Goal: Task Accomplishment & Management: Manage account settings

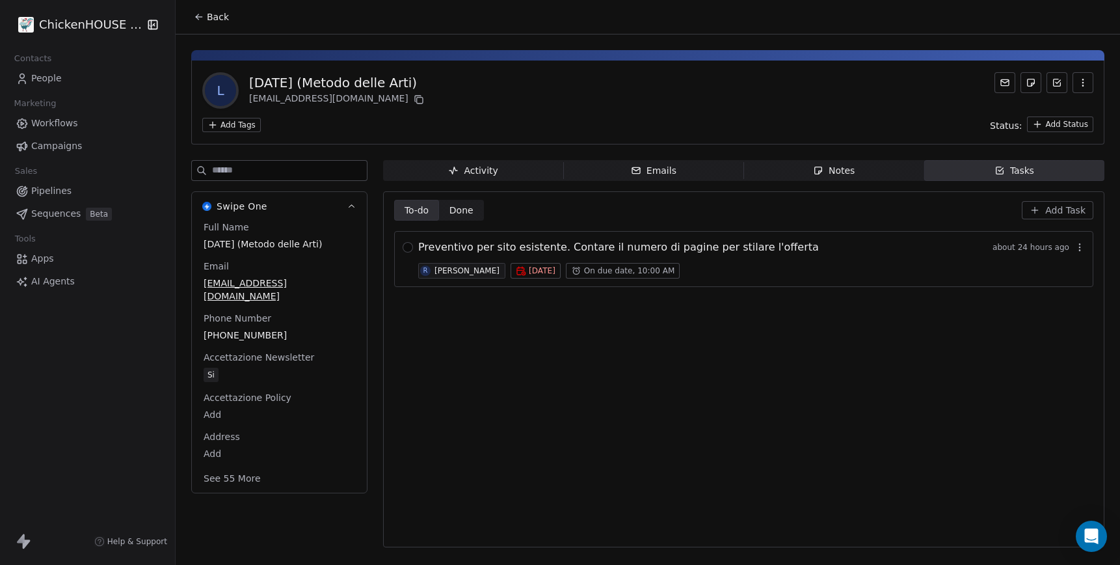
click at [558, 246] on span "Preventivo per sito esistente. Contare il numero di pagine per stilare l'offerta" at bounding box center [618, 247] width 401 height 16
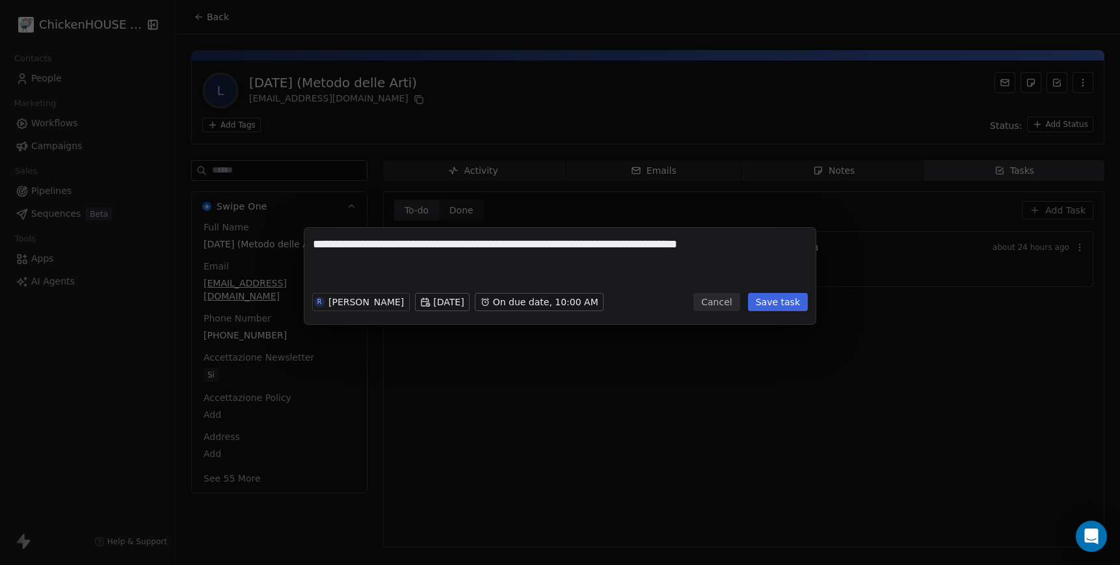
click at [705, 302] on button "Cancel" at bounding box center [716, 302] width 46 height 18
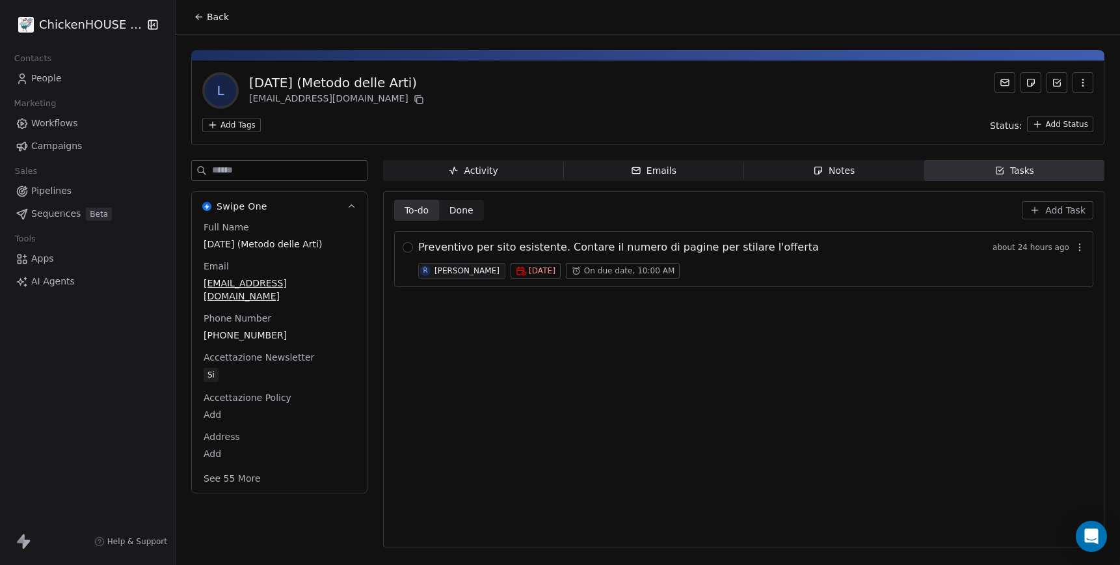
click at [831, 168] on div "Notes" at bounding box center [834, 171] width 42 height 14
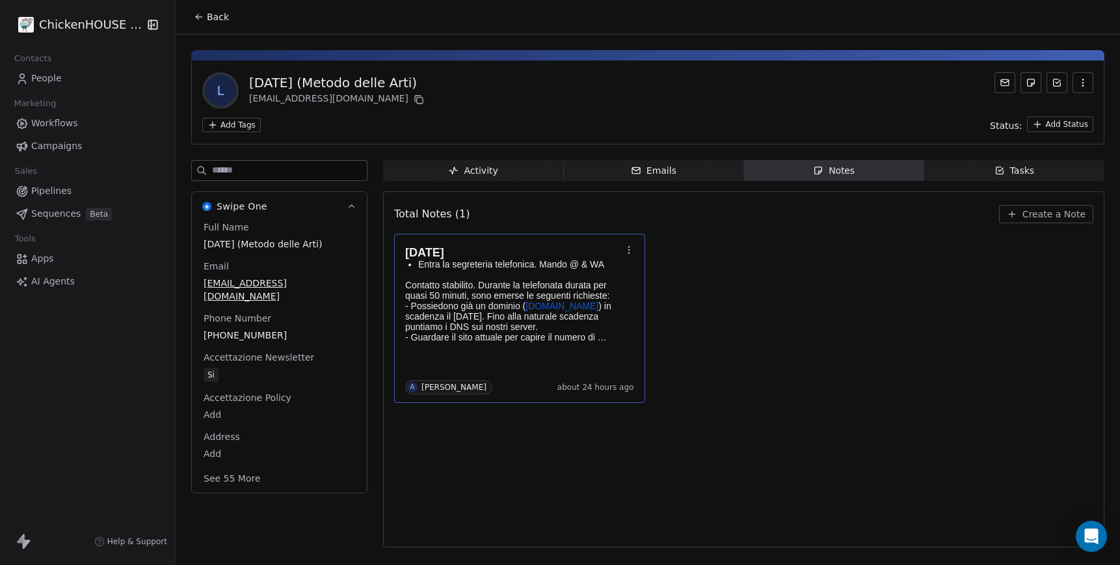
click at [548, 328] on p "- Possiedono già un dominio ( [DOMAIN_NAME] ) in scadenza il [DATE]. Fino alla …" at bounding box center [513, 316] width 216 height 31
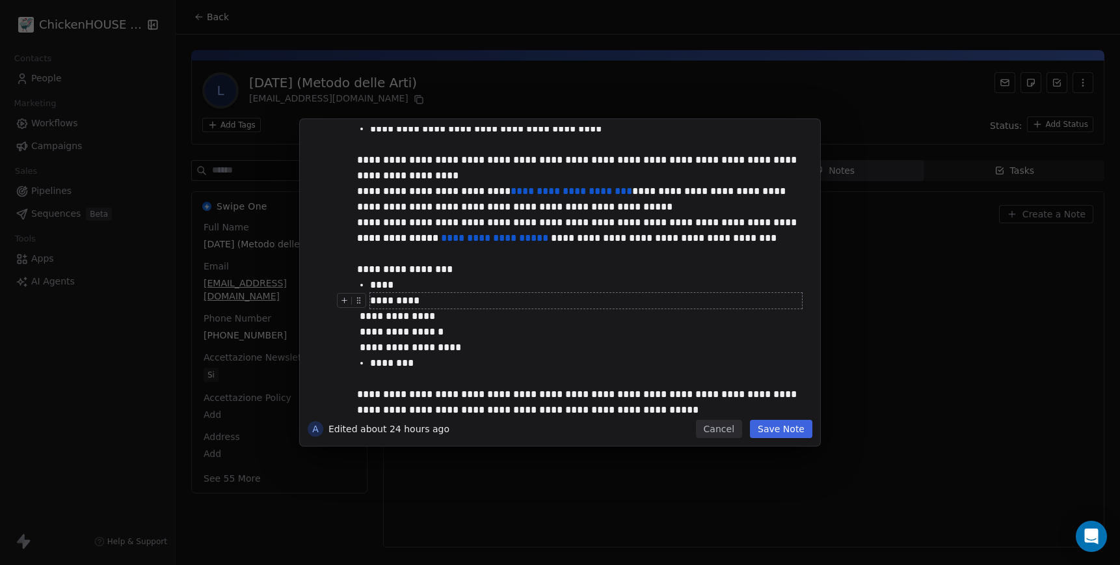
scroll to position [64, 0]
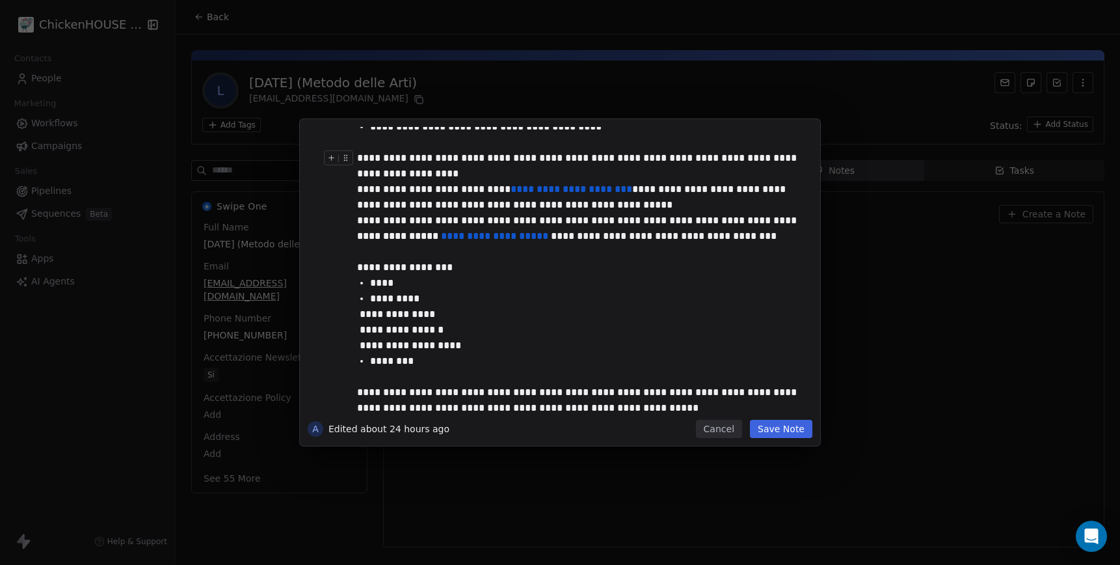
click at [723, 432] on button "Cancel" at bounding box center [719, 429] width 46 height 18
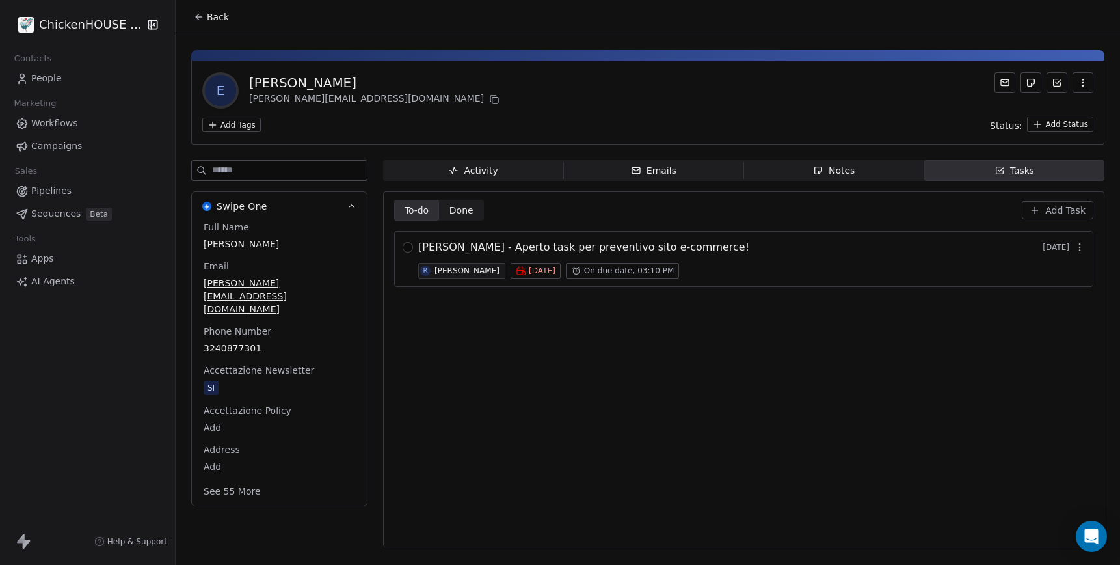
click at [832, 175] on div "Notes" at bounding box center [834, 171] width 42 height 14
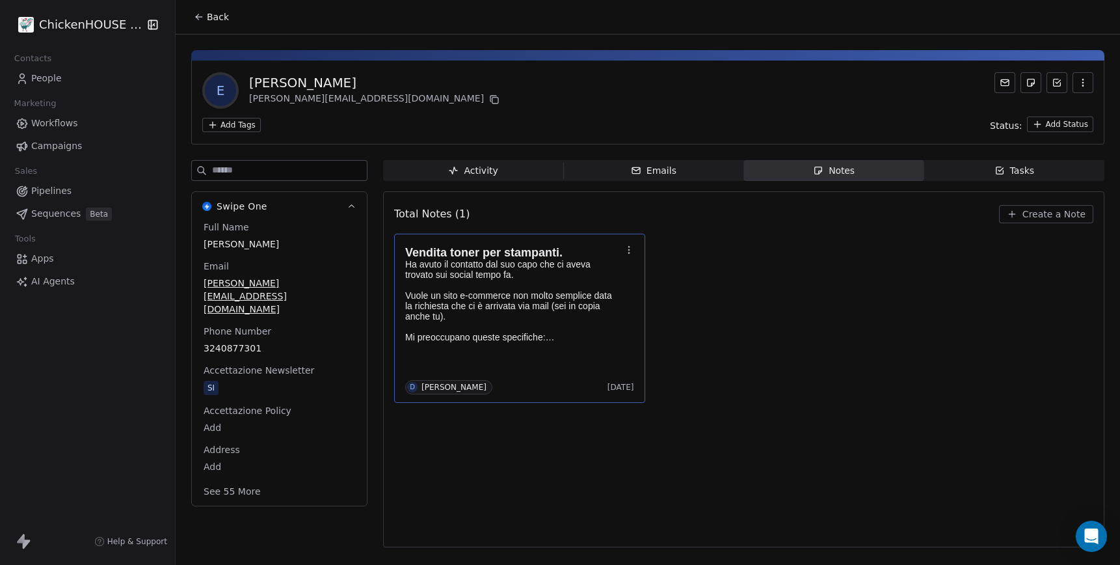
click at [499, 313] on p "Vuole un sito e-commerce non molto semplice data la richiesta che ci è arrivata…" at bounding box center [513, 316] width 216 height 52
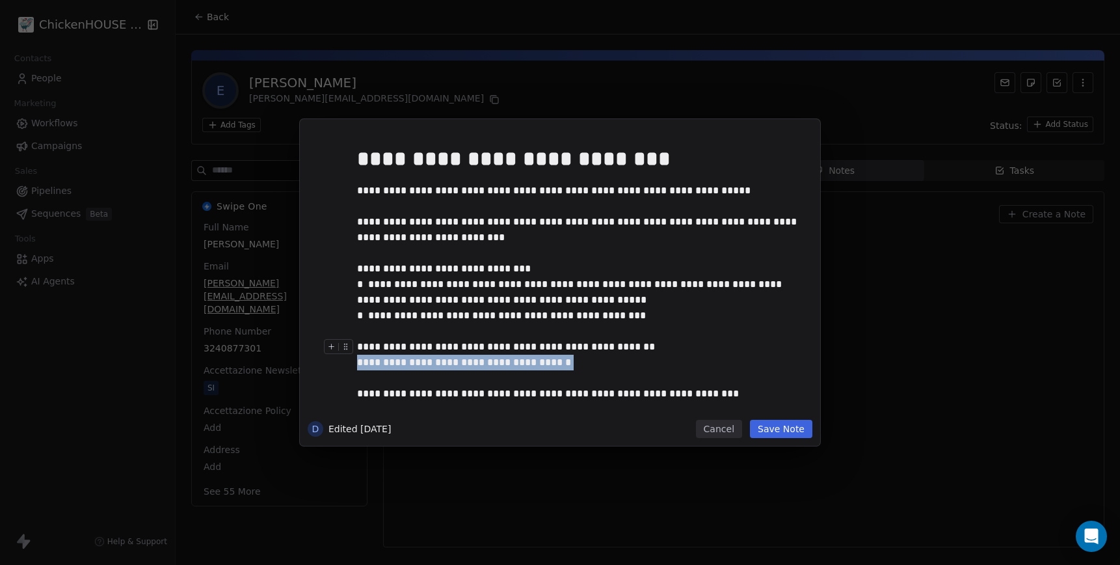
drag, startPoint x: 360, startPoint y: 160, endPoint x: 582, endPoint y: 354, distance: 294.6
click at [560, 359] on div "**********" at bounding box center [579, 295] width 445 height 314
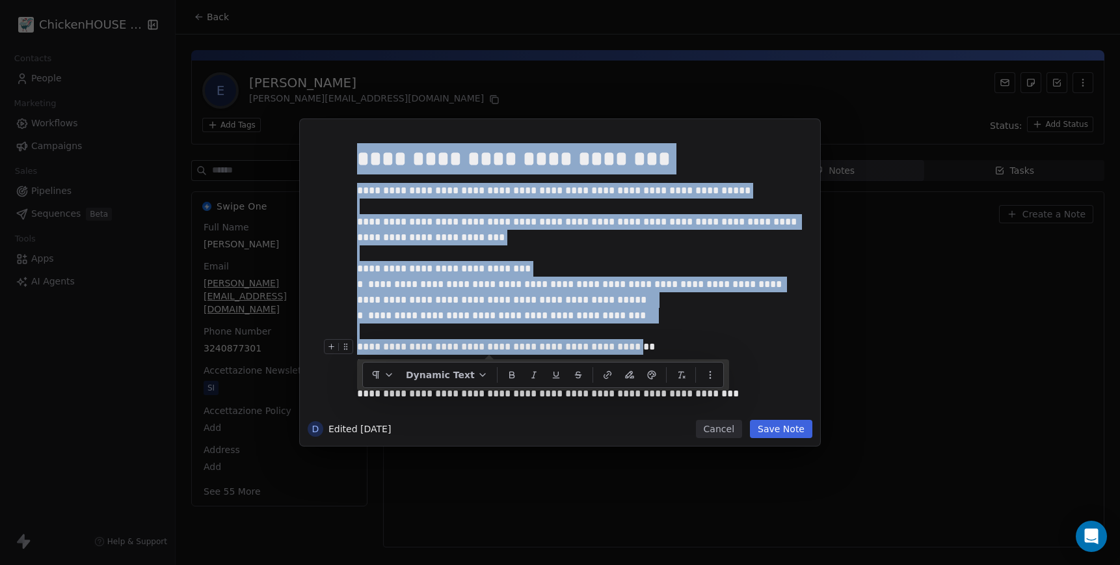
drag, startPoint x: 359, startPoint y: 154, endPoint x: 622, endPoint y: 349, distance: 327.3
click at [622, 349] on div "**********" at bounding box center [579, 295] width 445 height 314
copy div "**********"
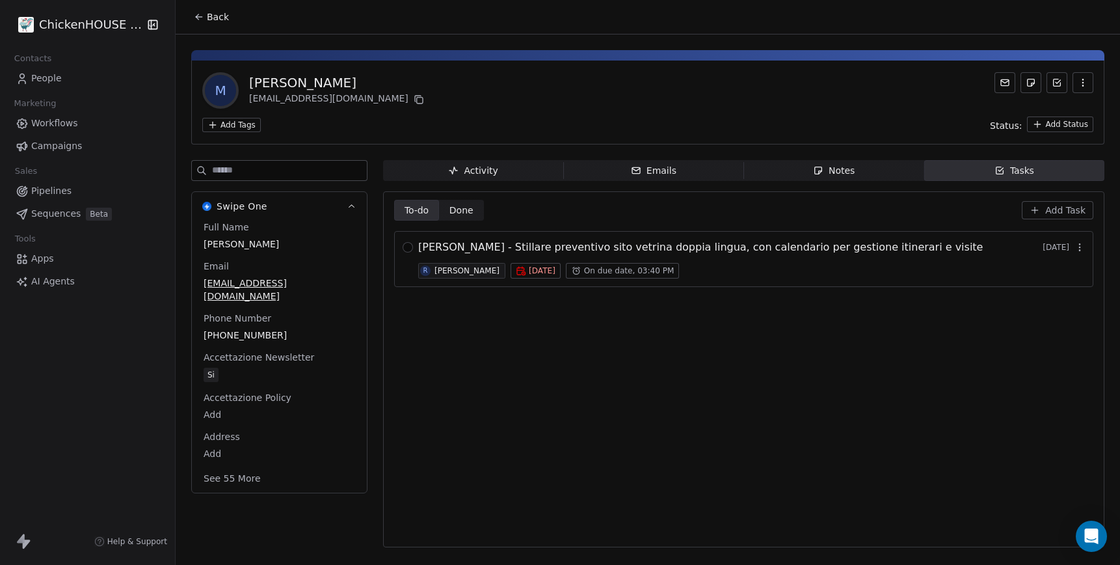
click at [830, 165] on div "Notes" at bounding box center [834, 171] width 42 height 14
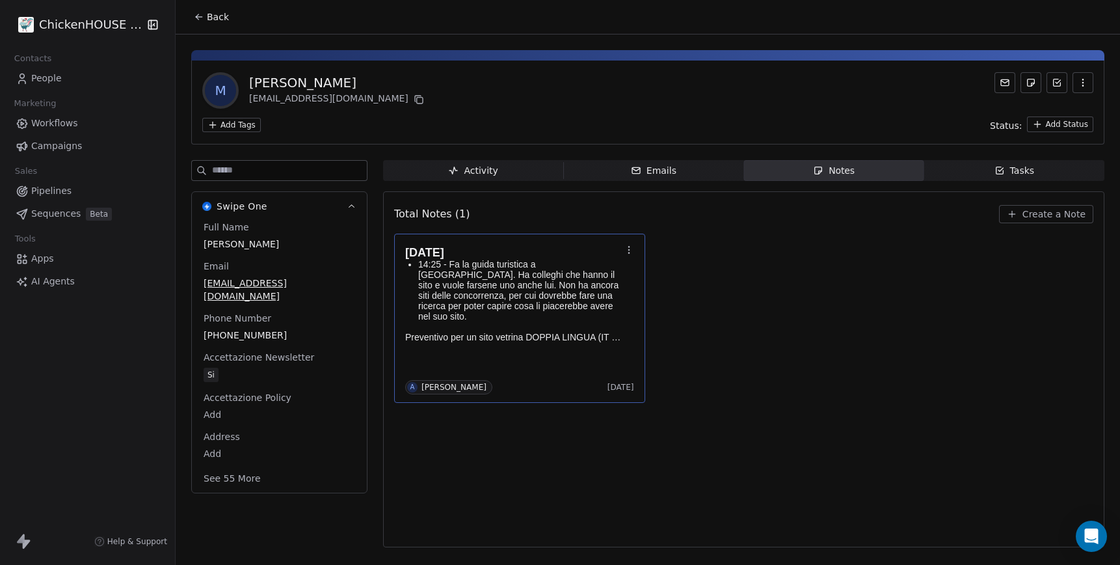
click at [458, 290] on p "14:25 - Fa la guida turistica a Venezia. Ha colleghi che hanno il sito e vuole …" at bounding box center [519, 290] width 203 height 62
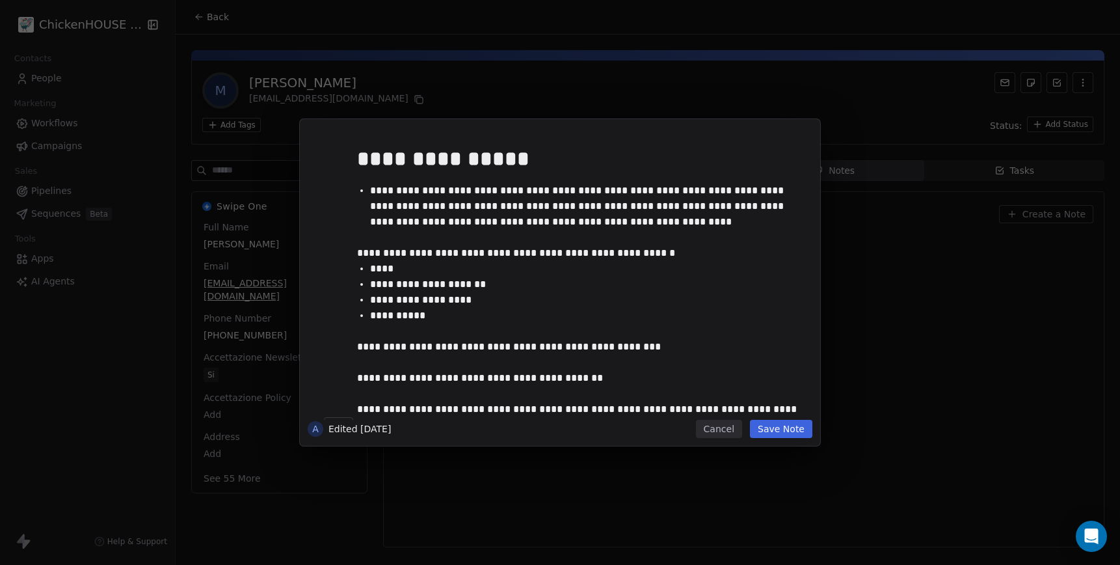
click at [718, 428] on button "Cancel" at bounding box center [719, 429] width 46 height 18
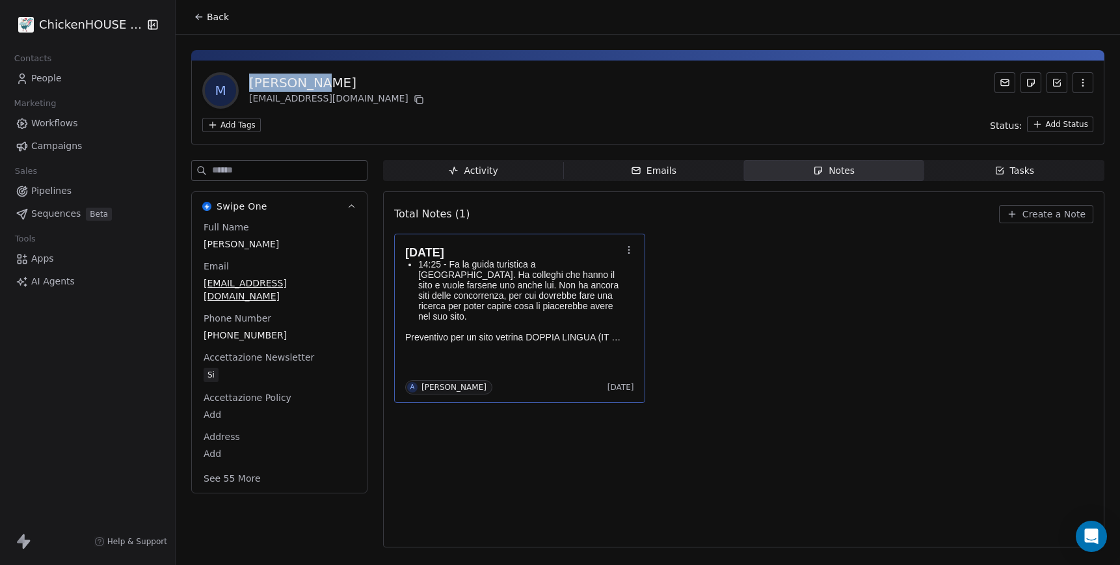
drag, startPoint x: 322, startPoint y: 85, endPoint x: 251, endPoint y: 82, distance: 70.9
click at [251, 82] on div "Marco Toso" at bounding box center [338, 83] width 178 height 18
copy div "Marco Toso"
click at [414, 98] on icon at bounding box center [419, 99] width 10 height 10
click at [492, 281] on p "14:25 - Fa la guida turistica a Venezia. Ha colleghi che hanno il sito e vuole …" at bounding box center [519, 290] width 203 height 62
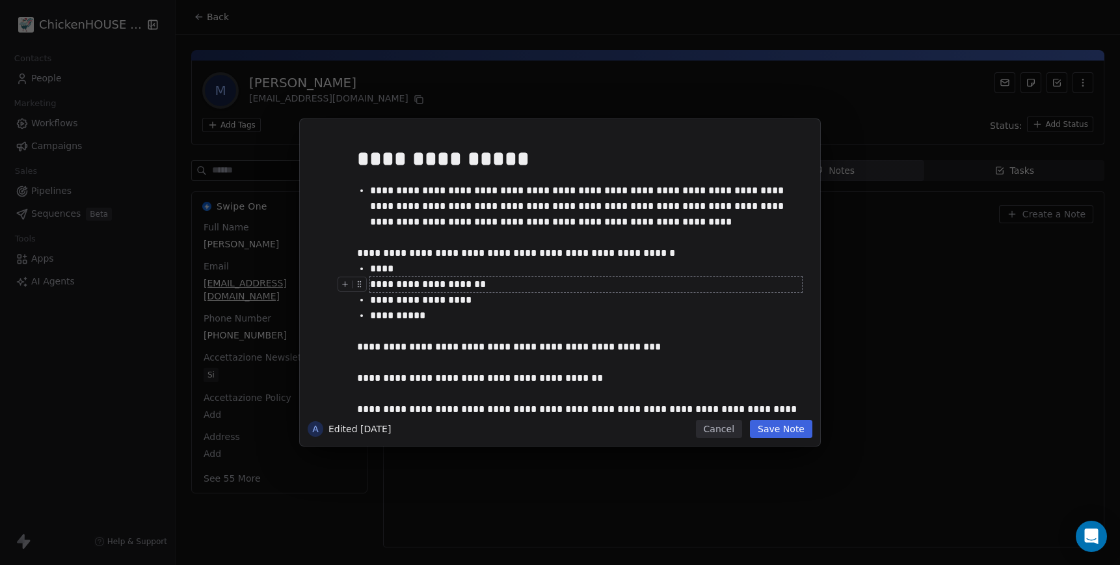
scroll to position [83, 0]
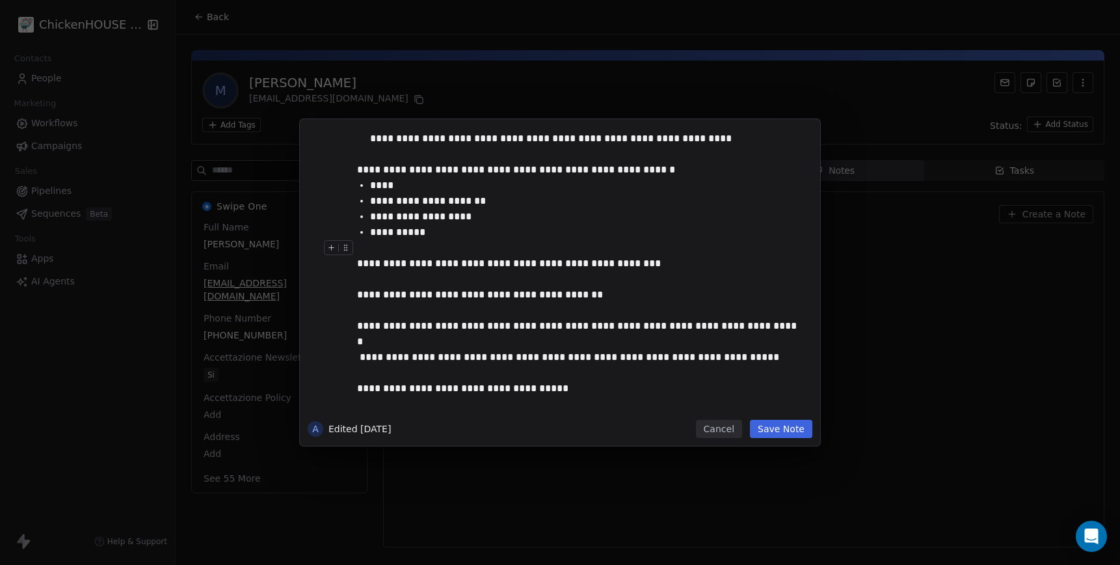
click at [718, 432] on button "Cancel" at bounding box center [719, 429] width 46 height 18
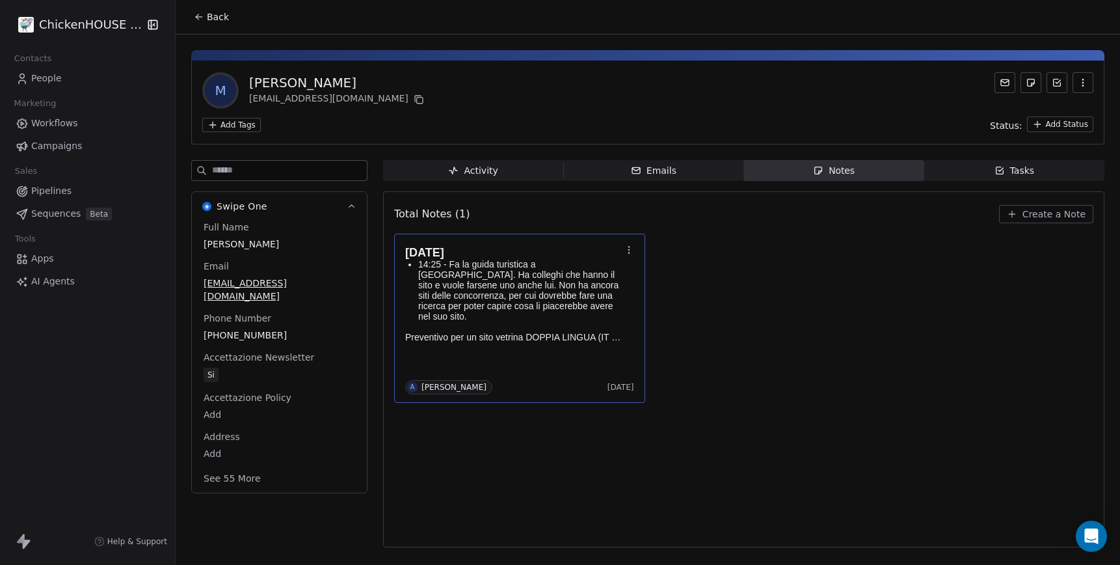
click at [997, 172] on icon "button" at bounding box center [999, 170] width 7 height 7
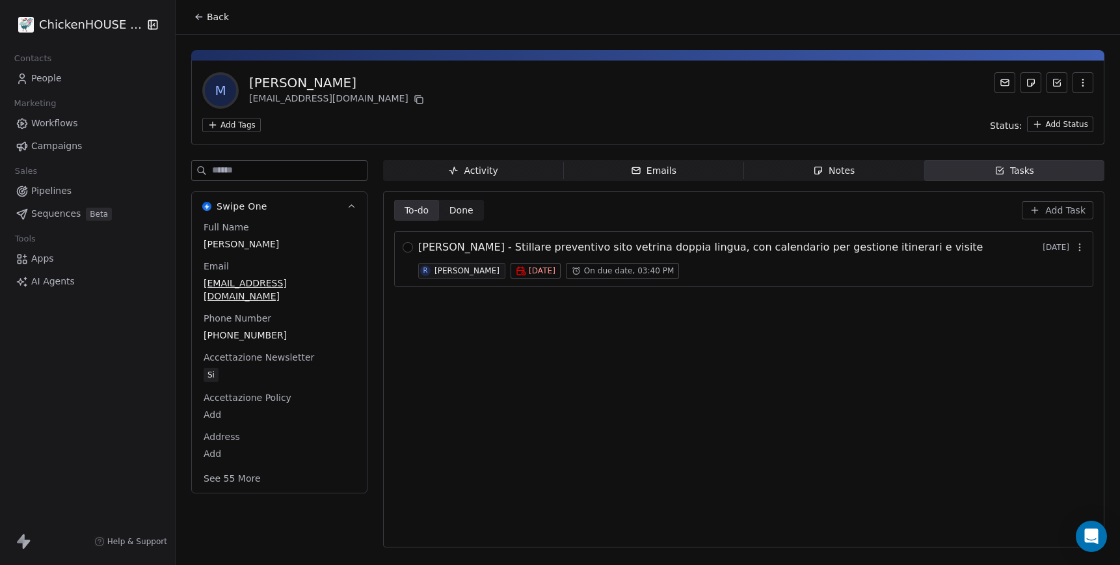
click at [462, 269] on div "[PERSON_NAME]" at bounding box center [467, 270] width 65 height 9
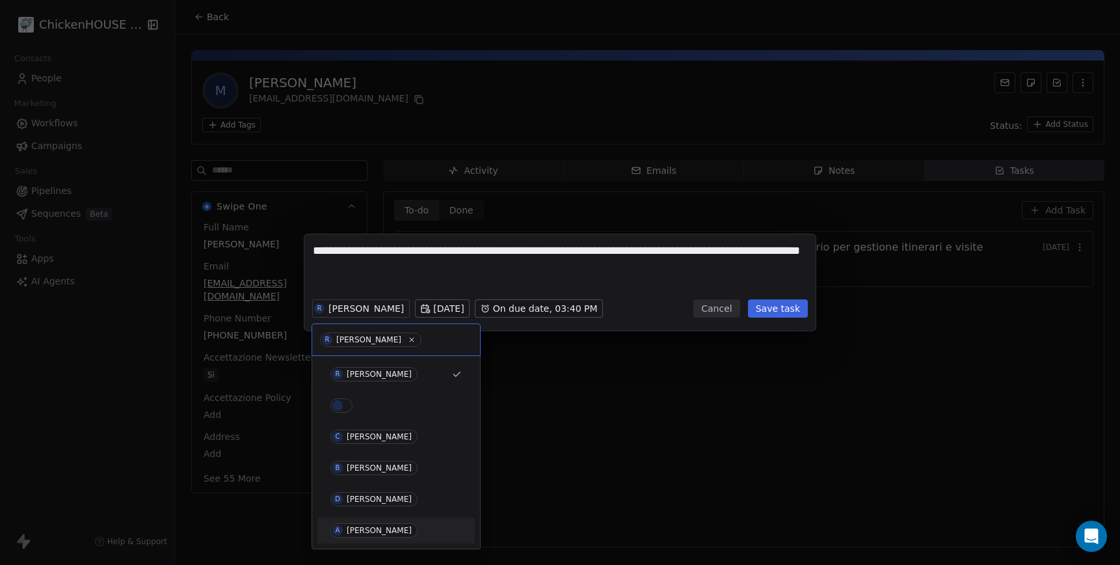
click at [364, 531] on div "[PERSON_NAME]" at bounding box center [379, 530] width 65 height 9
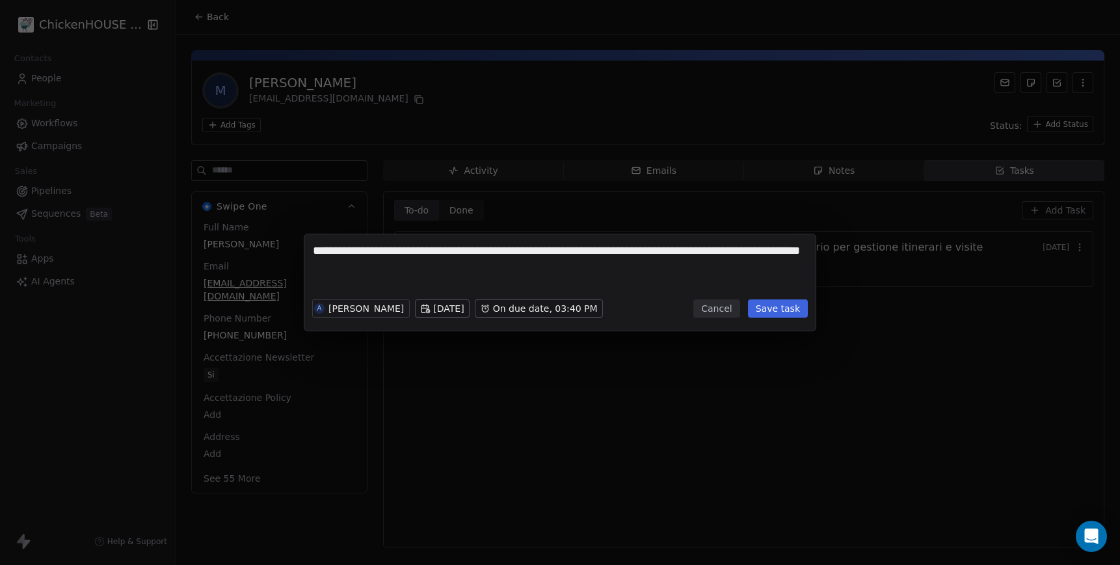
click at [491, 286] on textarea "**********" at bounding box center [560, 268] width 494 height 51
type textarea "**********"
click at [776, 306] on button "Save task" at bounding box center [778, 308] width 60 height 18
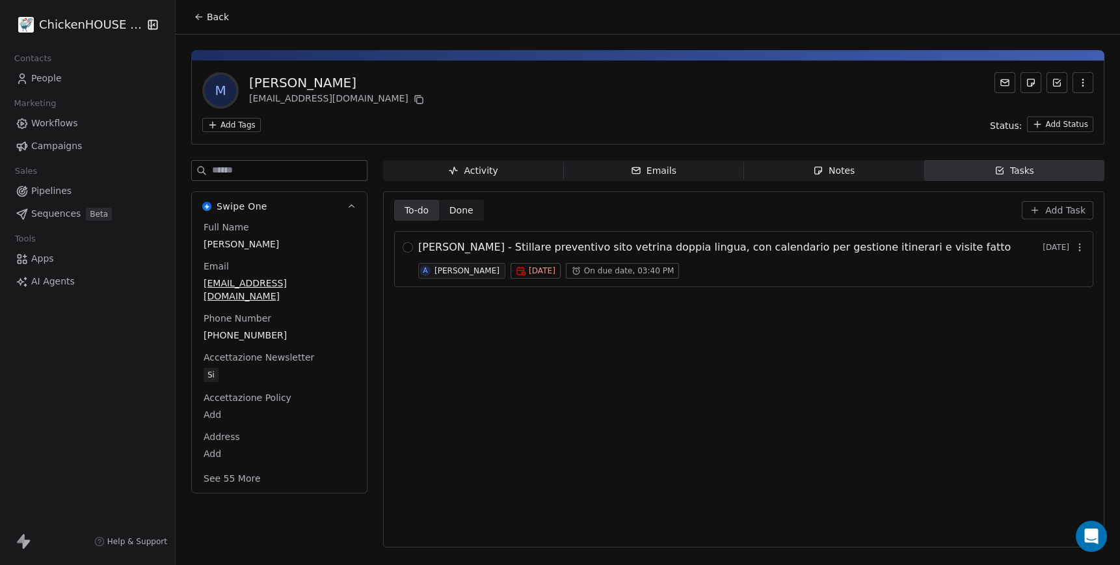
drag, startPoint x: 405, startPoint y: 247, endPoint x: 403, endPoint y: 274, distance: 26.7
click at [405, 247] on button "button" at bounding box center [408, 247] width 10 height 10
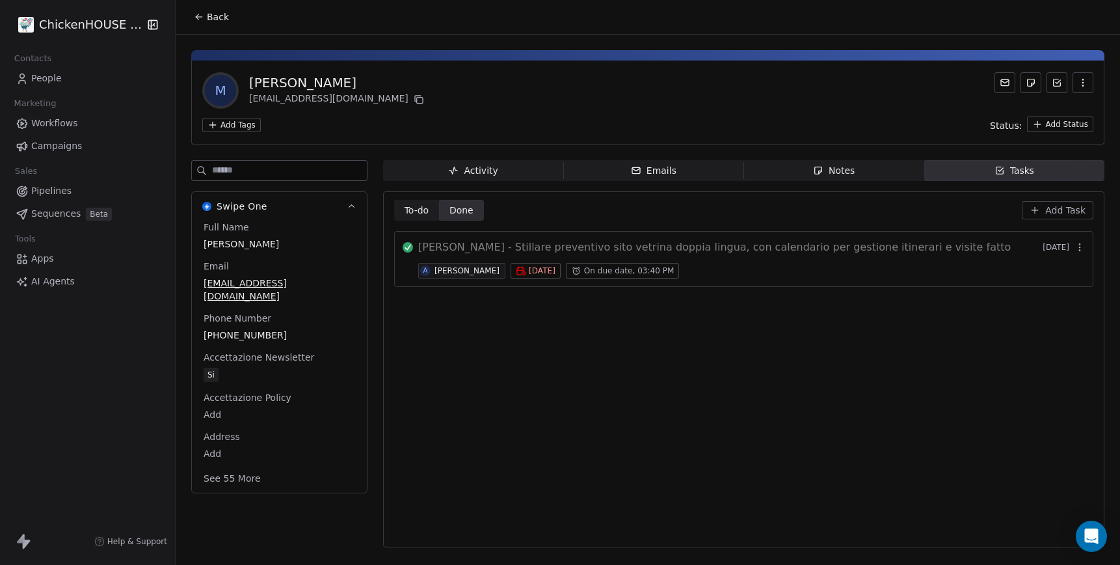
click at [209, 18] on span "Back" at bounding box center [218, 16] width 22 height 13
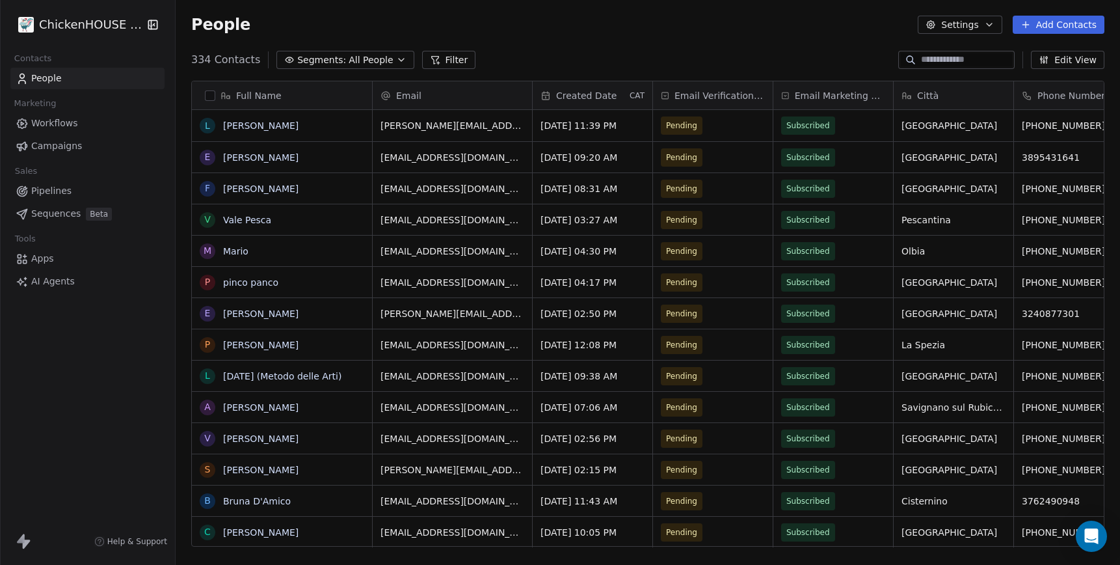
scroll to position [496, 944]
click at [611, 21] on div "People Settings Add Contacts" at bounding box center [647, 25] width 913 height 18
click at [541, 49] on div "People Settings Add Contacts" at bounding box center [648, 24] width 944 height 49
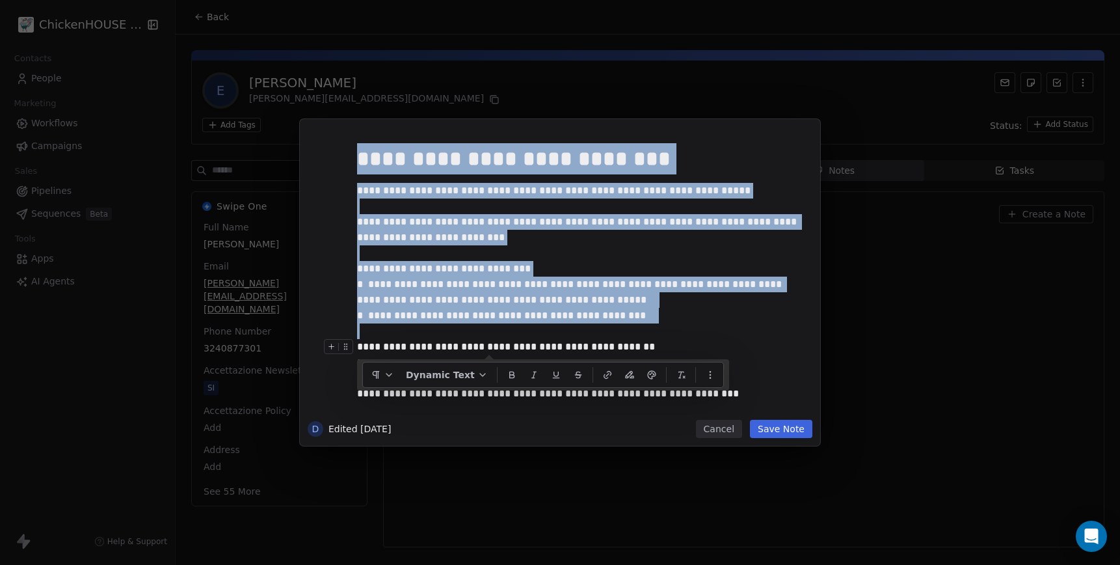
click at [720, 432] on button "Cancel" at bounding box center [719, 429] width 46 height 18
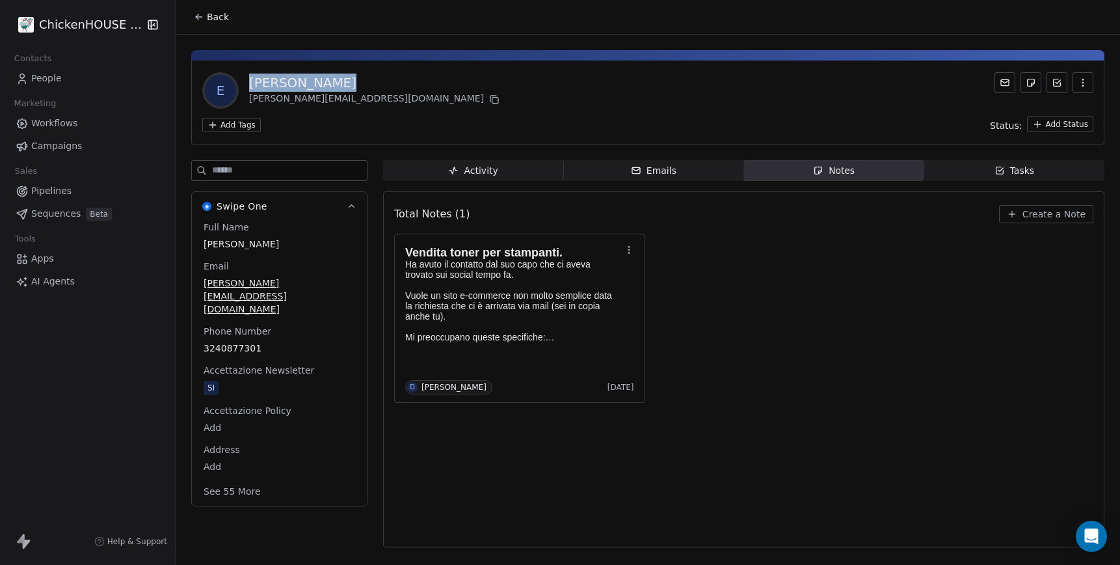
drag, startPoint x: 250, startPoint y: 83, endPoint x: 362, endPoint y: 86, distance: 111.9
click at [362, 86] on div "[PERSON_NAME]" at bounding box center [375, 83] width 253 height 18
copy div "[PERSON_NAME]"
click at [480, 109] on div "E Elena Matache elena.matache@marvsrl.com Add Tags Status: Add Status" at bounding box center [647, 102] width 913 height 84
click at [476, 274] on p "Ha avuto il contatto dal suo capo che ci aveva trovato sui social tempo fa." at bounding box center [513, 269] width 216 height 21
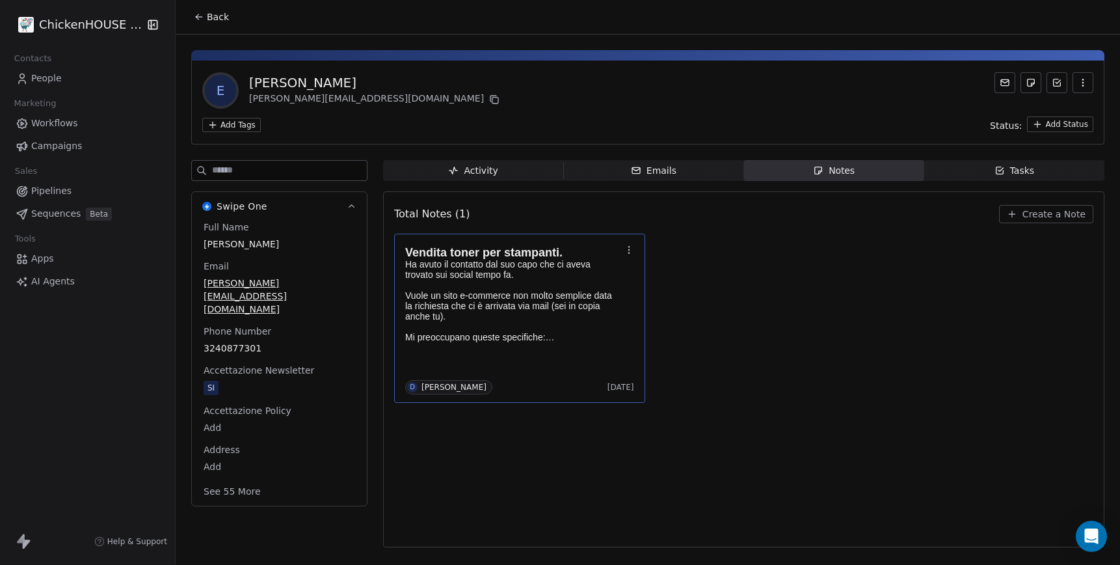
click at [382, 77] on div "**********" at bounding box center [560, 282] width 1120 height 565
drag, startPoint x: 325, startPoint y: 85, endPoint x: 250, endPoint y: 86, distance: 74.8
click at [250, 86] on div "[PERSON_NAME]" at bounding box center [375, 83] width 253 height 18
copy div "[PERSON_NAME]"
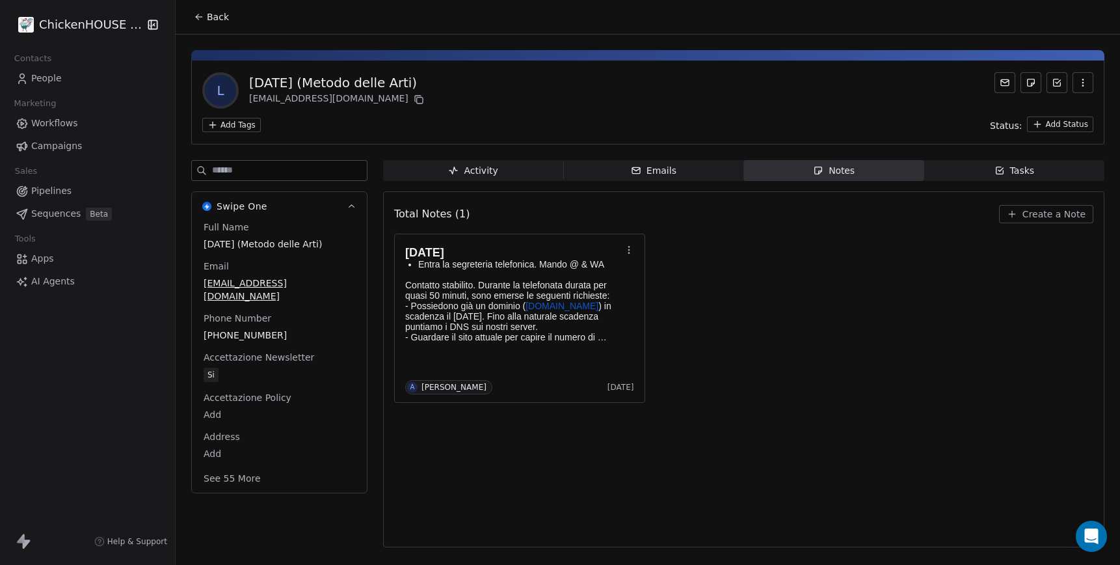
click at [901, 12] on div "Back" at bounding box center [648, 17] width 944 height 34
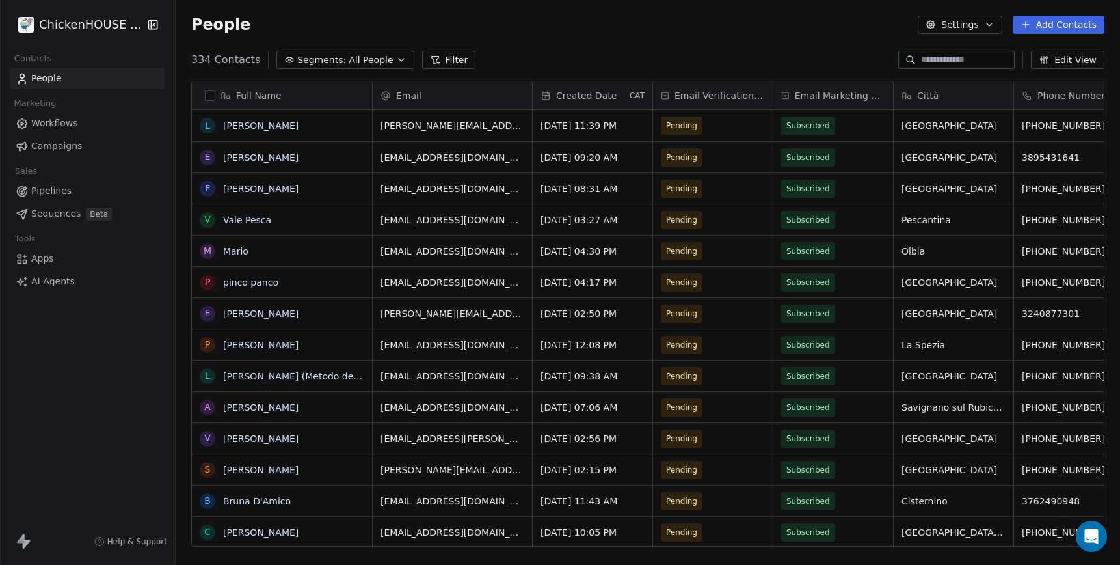
scroll to position [496, 944]
click at [550, 23] on div "People Settings Add Contacts" at bounding box center [647, 25] width 913 height 18
